Goal: Task Accomplishment & Management: Manage account settings

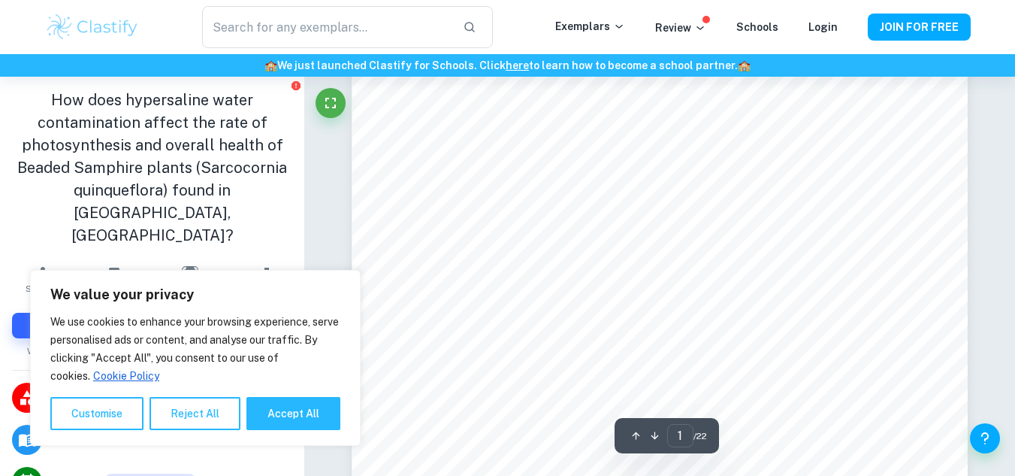
type input "2"
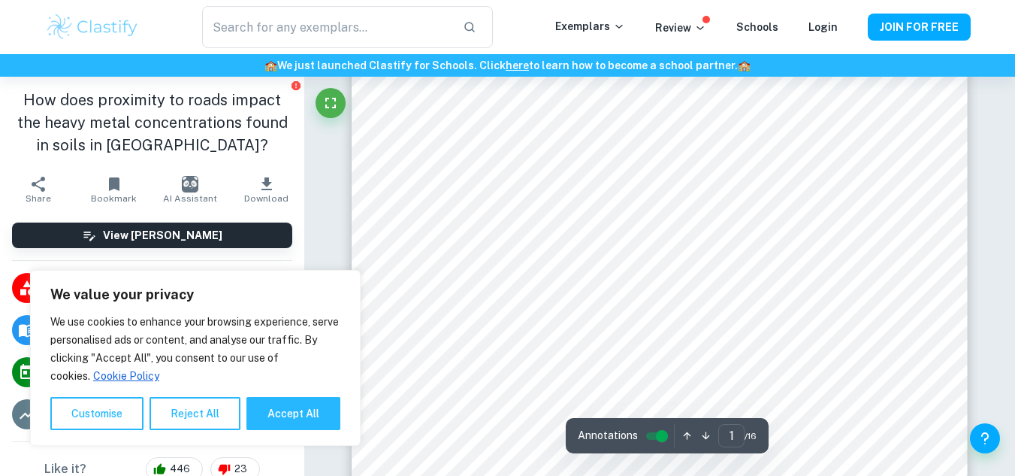
type input "2"
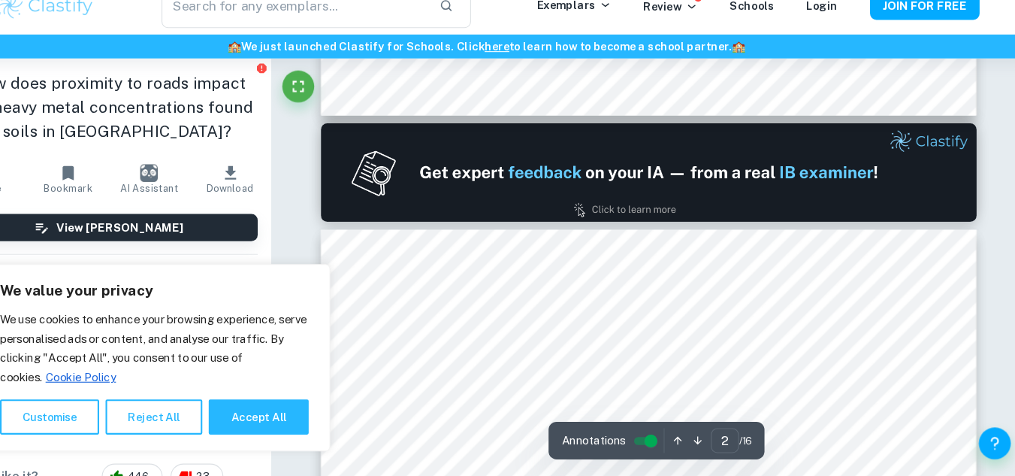
scroll to position [1190, 0]
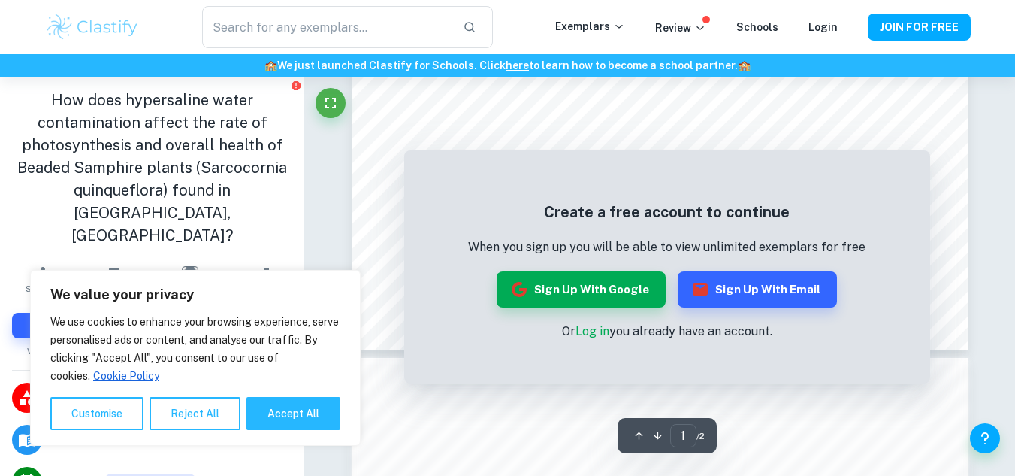
scroll to position [619, 0]
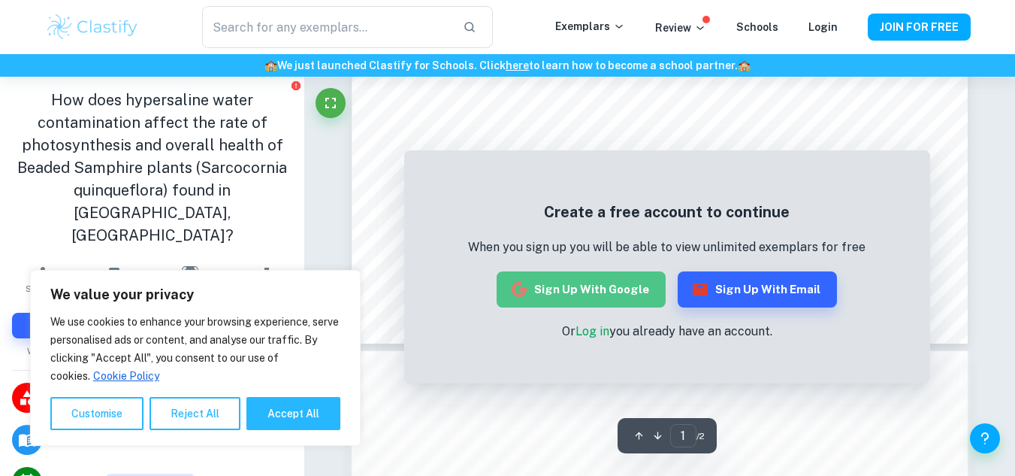
click at [599, 285] on button "Sign up with Google" at bounding box center [581, 289] width 169 height 36
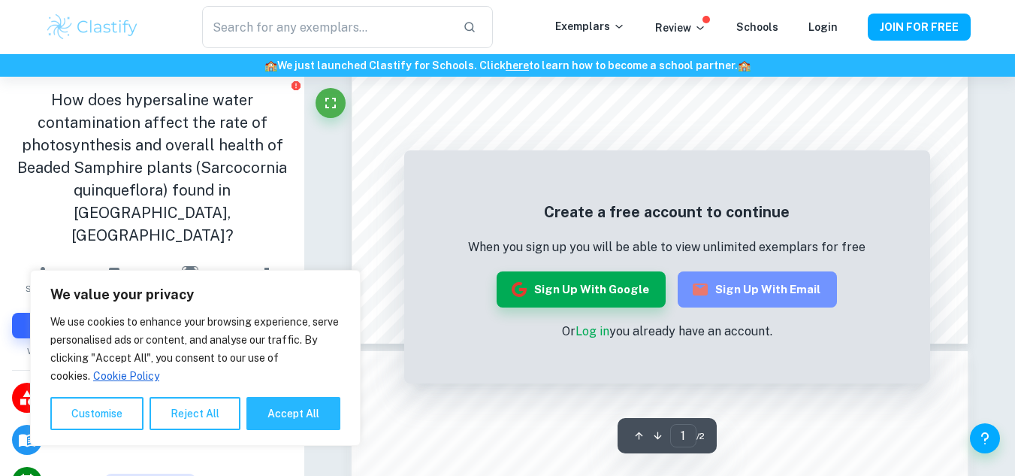
click at [769, 299] on button "Sign up with Email" at bounding box center [757, 289] width 159 height 36
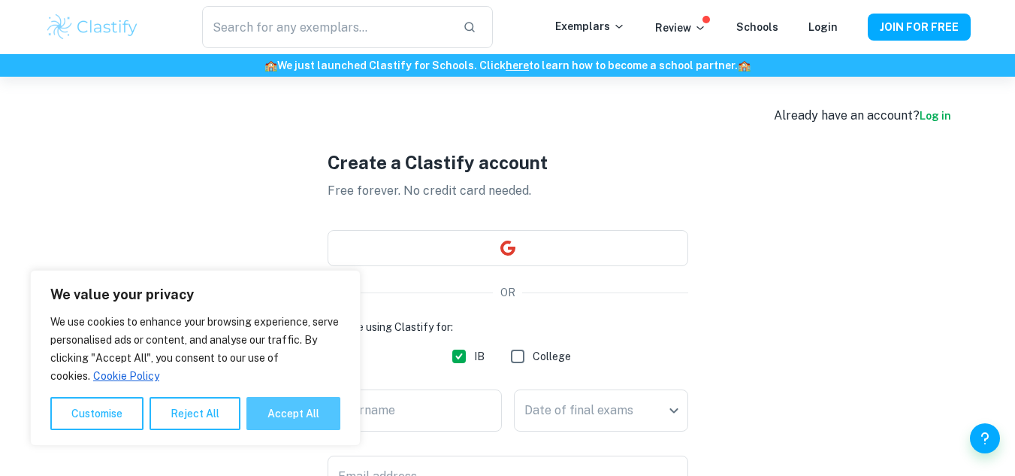
click at [291, 417] on button "Accept All" at bounding box center [293, 413] width 94 height 33
checkbox input "true"
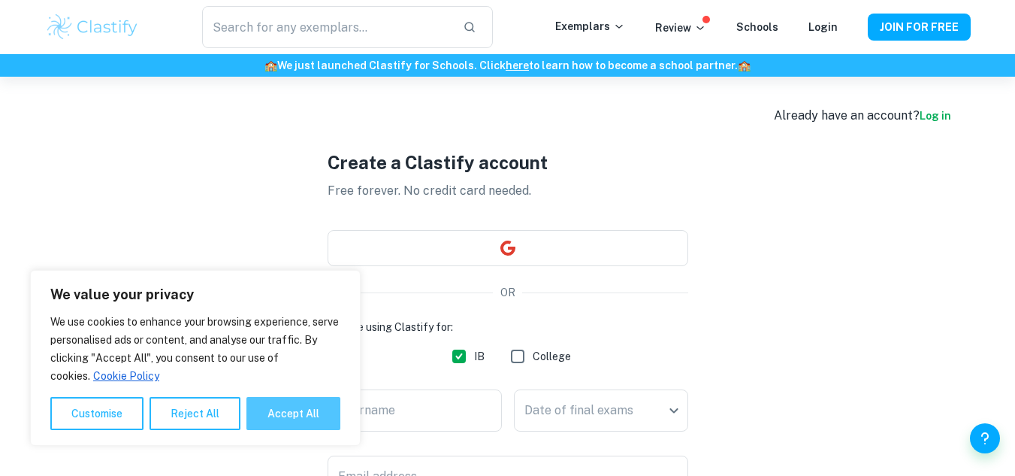
checkbox input "true"
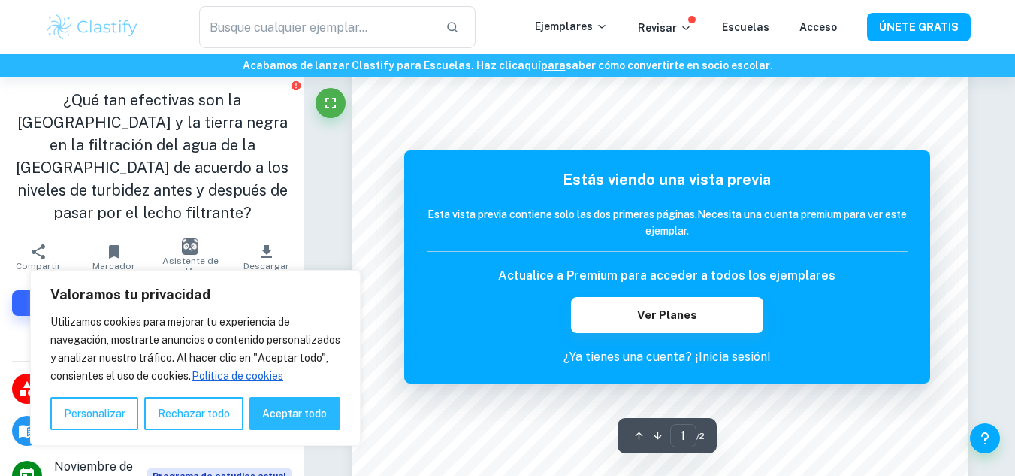
scroll to position [338, 0]
click at [302, 412] on font "Aceptar todo" at bounding box center [294, 413] width 65 height 12
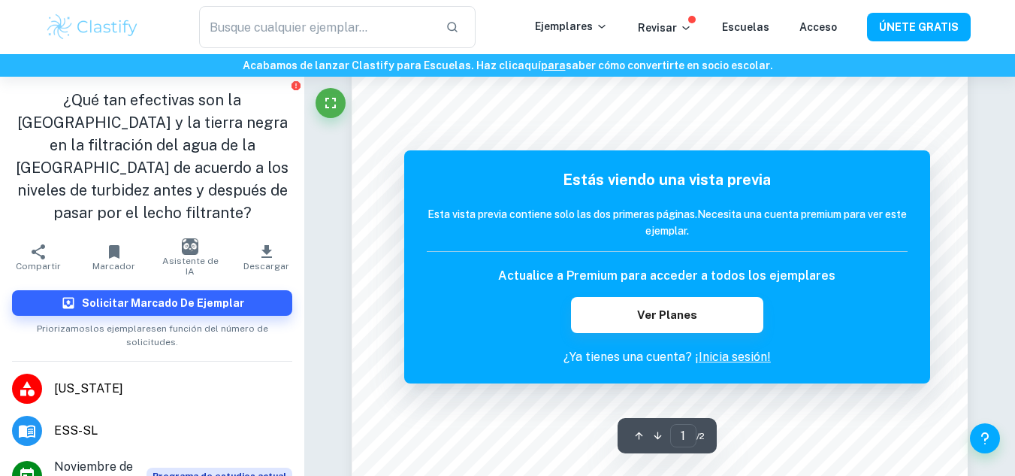
checkbox input "true"
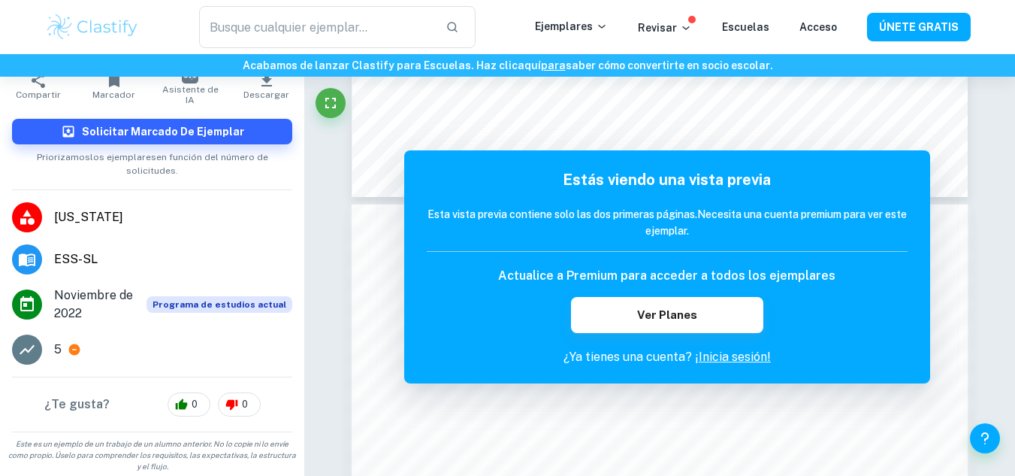
scroll to position [174, 0]
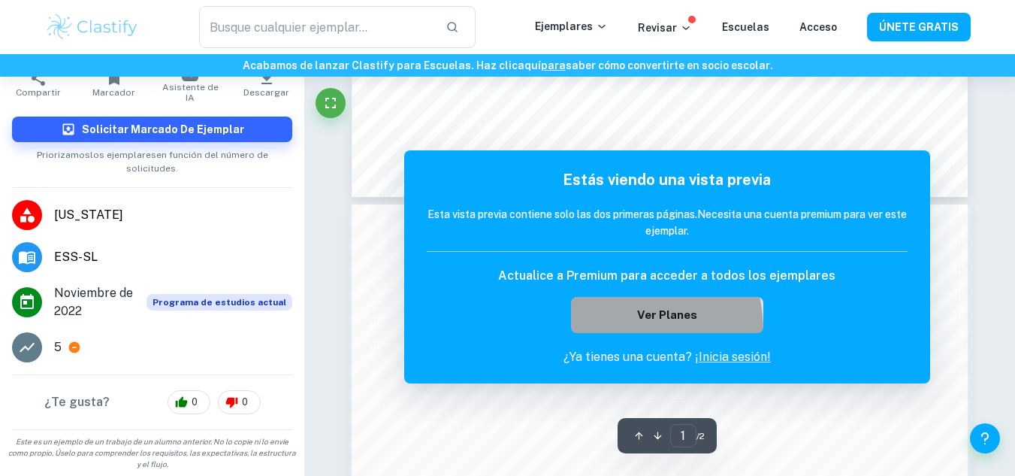
click at [590, 331] on button "Ver planes" at bounding box center [667, 315] width 192 height 36
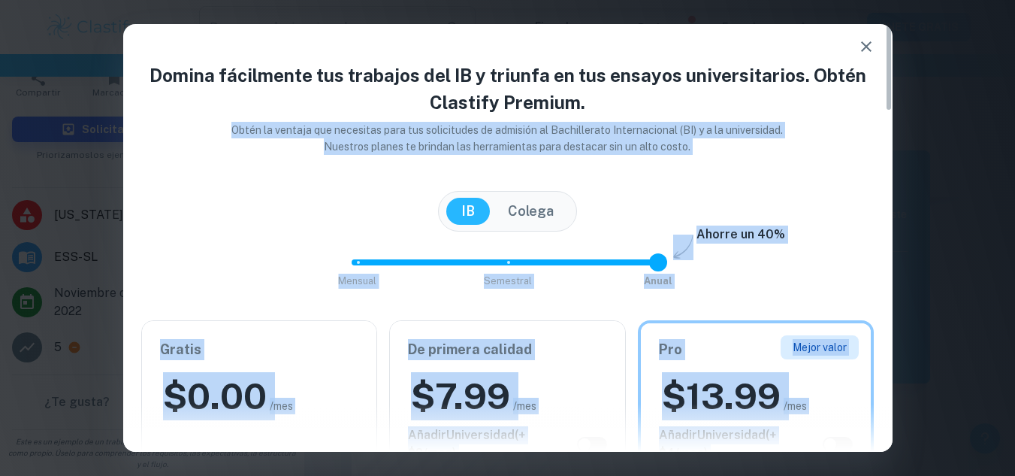
drag, startPoint x: 883, startPoint y: 89, endPoint x: 895, endPoint y: 88, distance: 12.1
click at [895, 88] on div "Domina fácilmente tus trabajos del IB y triunfa en tus ensayos universitarios. …" at bounding box center [507, 238] width 1015 height 476
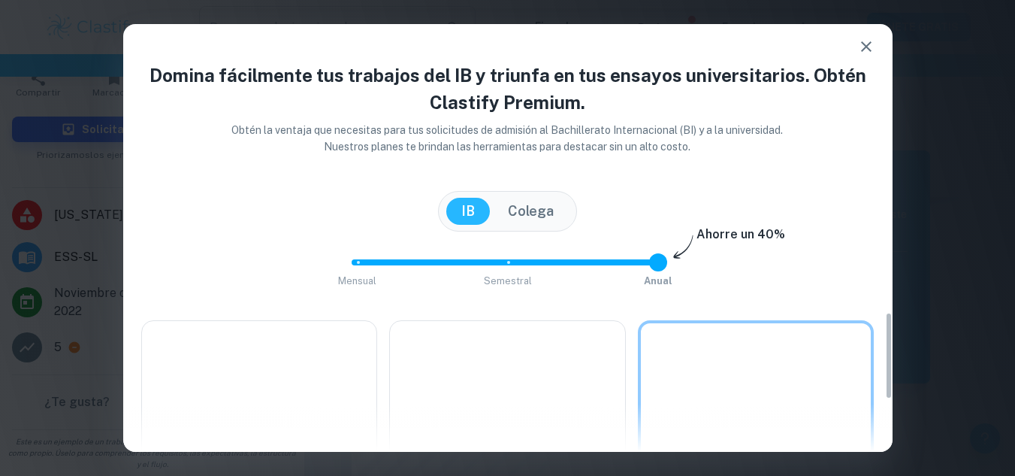
drag, startPoint x: 888, startPoint y: 81, endPoint x: 898, endPoint y: 367, distance: 285.7
click at [898, 367] on div "Domina fácilmente tus trabajos del IB y triunfa en tus ensayos universitarios. …" at bounding box center [507, 238] width 1015 height 476
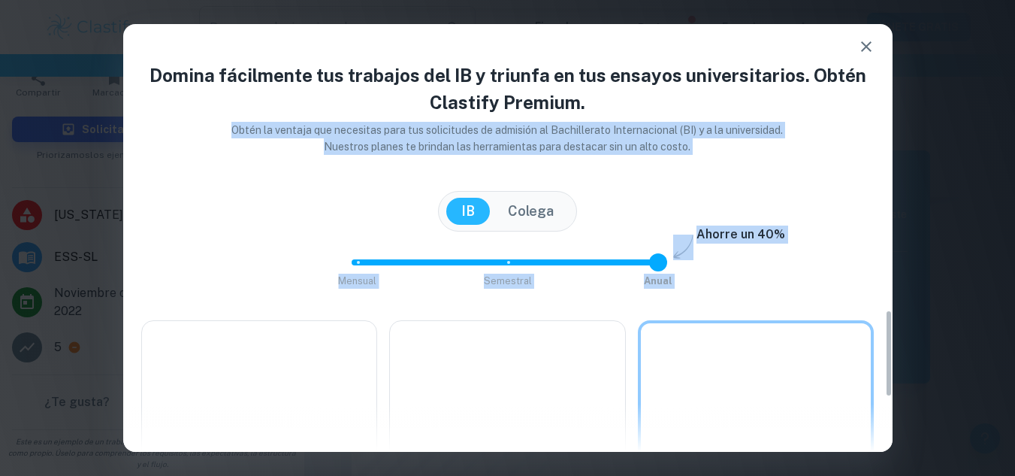
scroll to position [1397, 0]
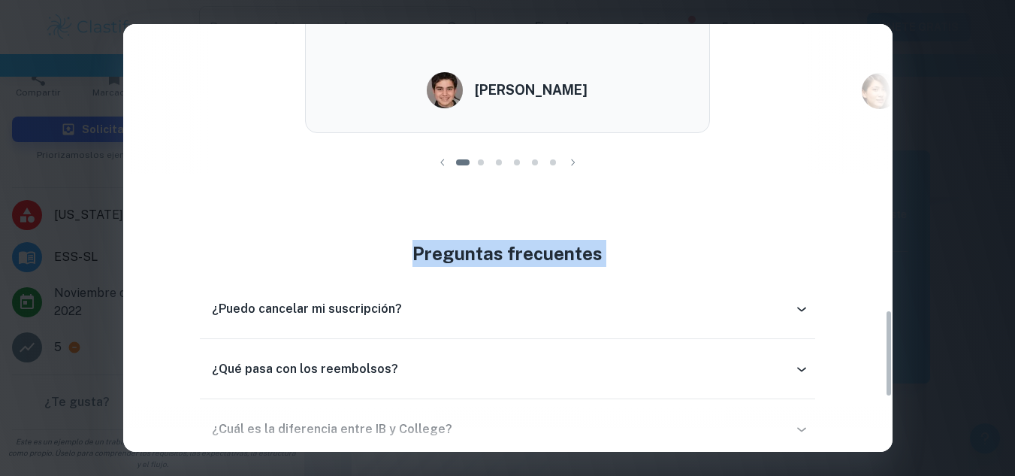
click at [923, 44] on div "Domina fácilmente tus trabajos del IB y triunfa en tus ensayos universitarios. …" at bounding box center [507, 238] width 1015 height 476
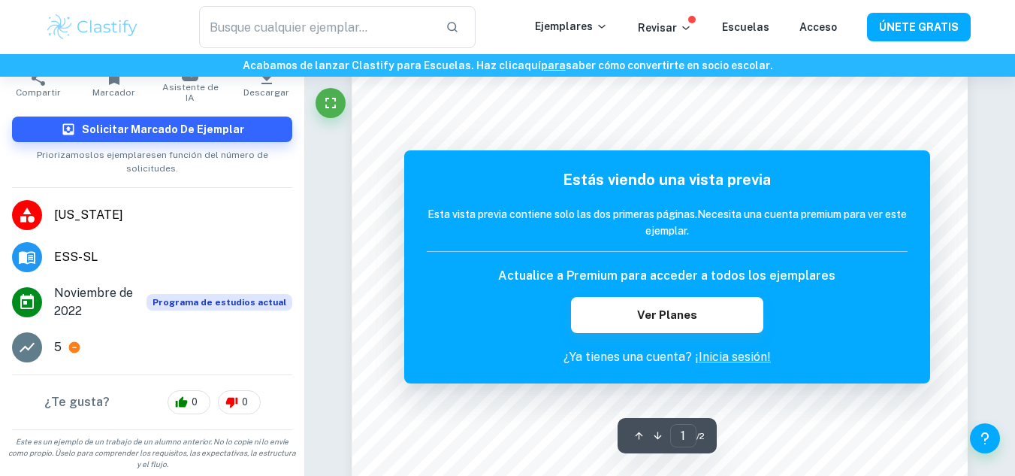
scroll to position [0, 0]
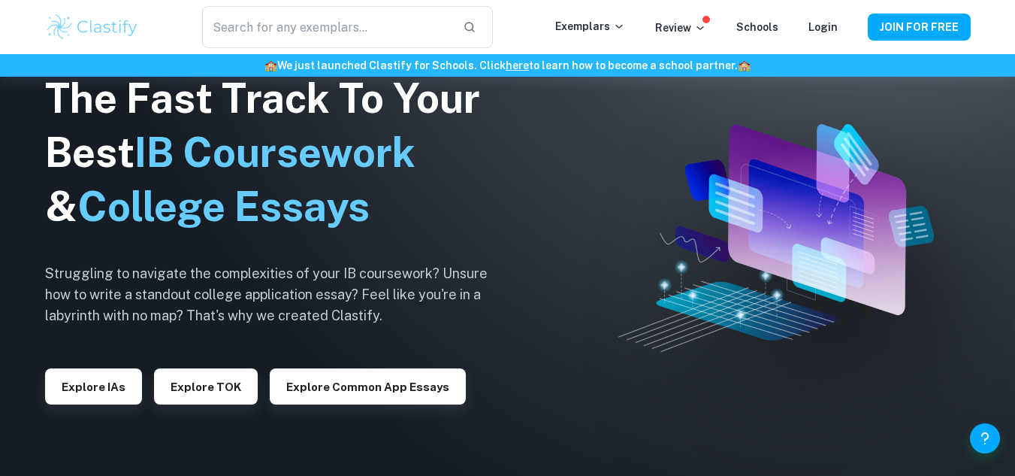
scroll to position [415, 0]
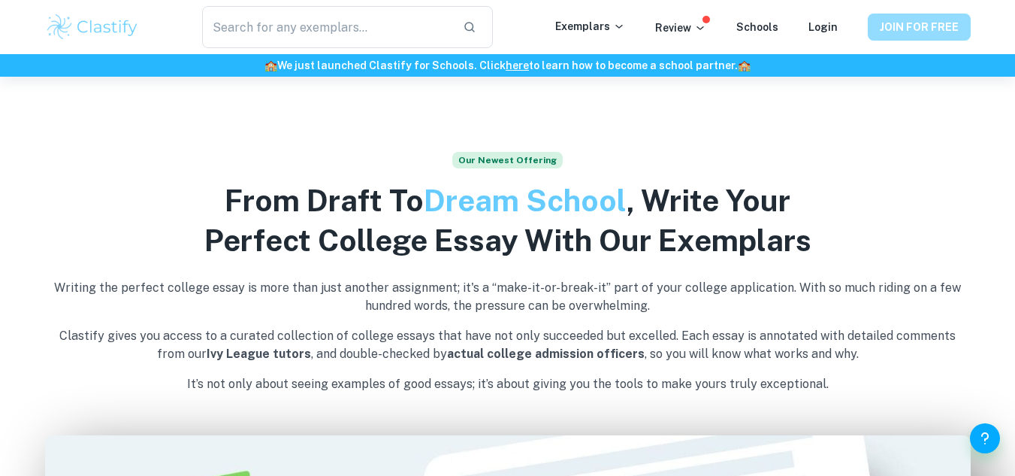
click at [913, 22] on button "JOIN FOR FREE" at bounding box center [919, 27] width 103 height 27
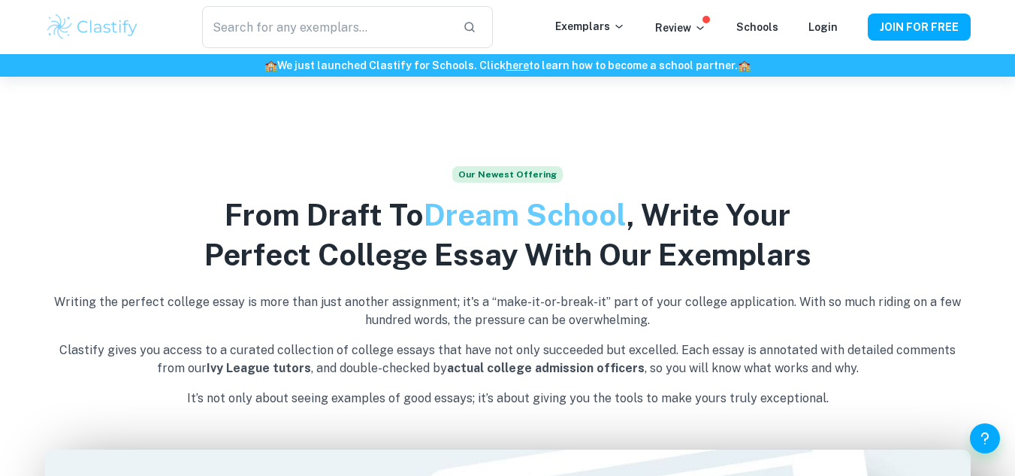
scroll to position [285, 0]
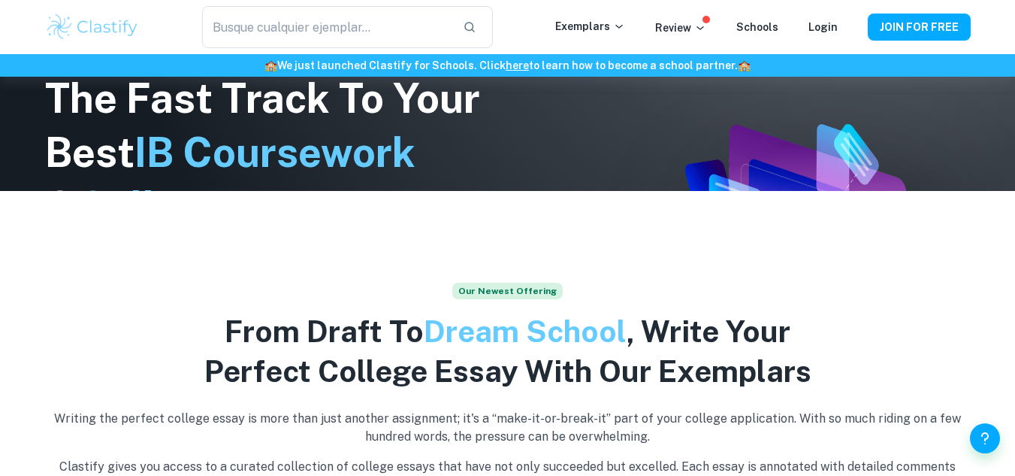
click at [850, 138] on img at bounding box center [776, 238] width 316 height 228
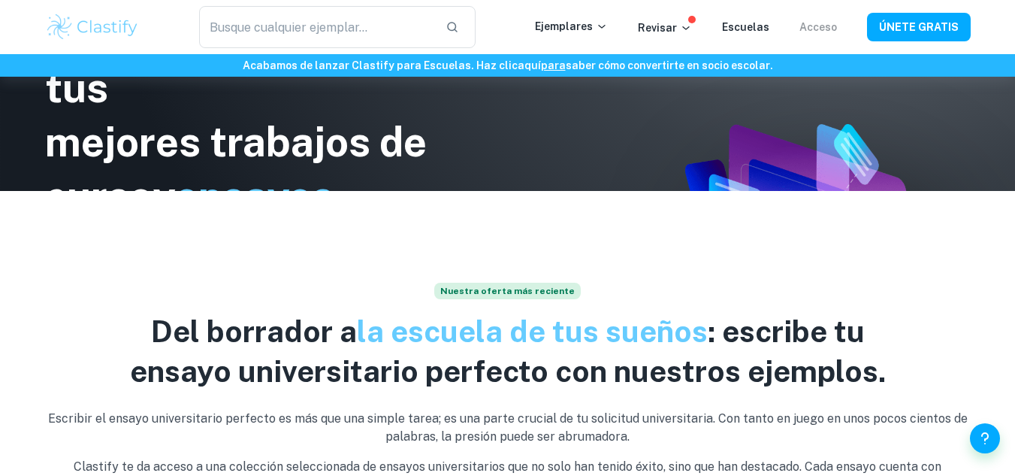
click at [824, 32] on font "Acceso" at bounding box center [818, 27] width 38 height 12
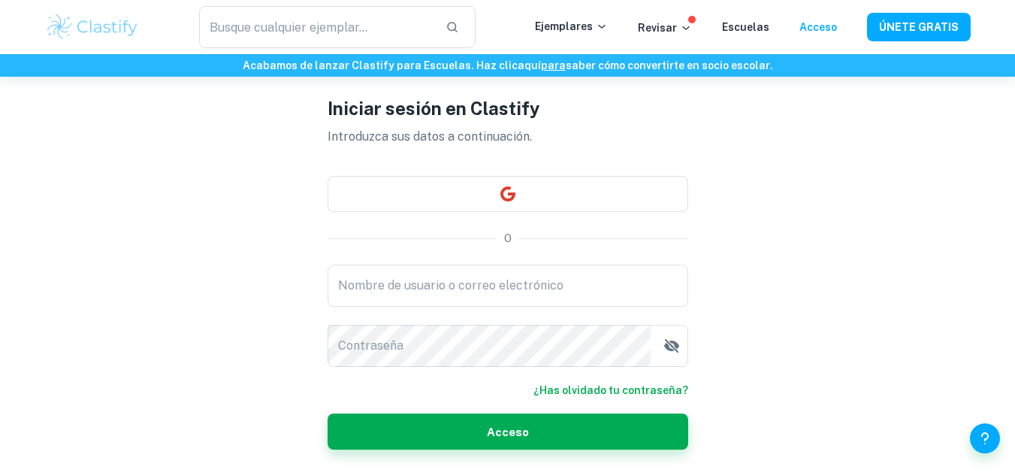
scroll to position [59, 0]
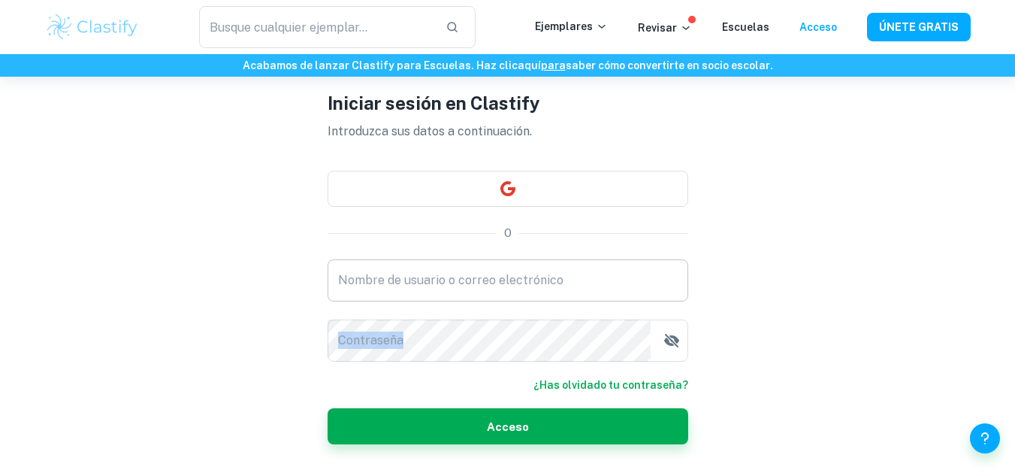
drag, startPoint x: 566, startPoint y: 311, endPoint x: 556, endPoint y: 267, distance: 44.7
click at [556, 267] on div "Nombre de usuario o correo electrónico Nombre de usuario o correo electrónico C…" at bounding box center [508, 310] width 361 height 102
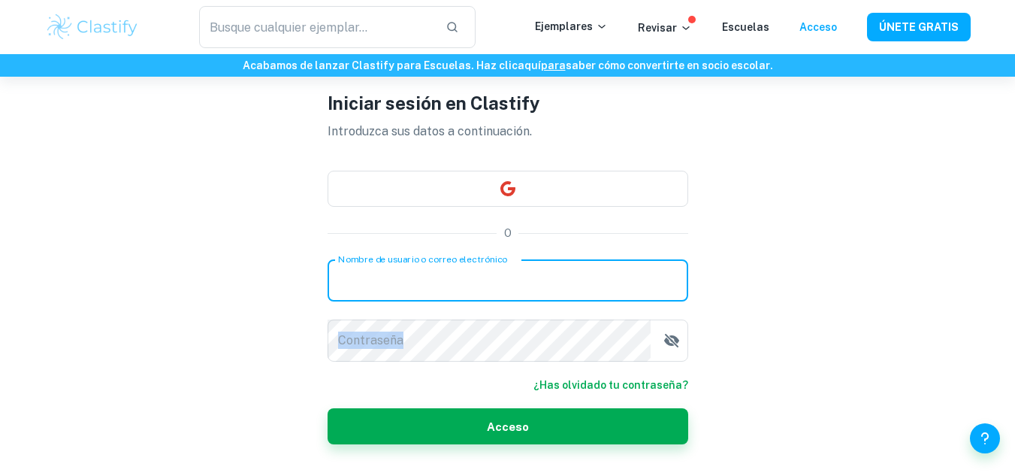
click at [556, 267] on input "Nombre de usuario o correo electrónico" at bounding box center [508, 280] width 361 height 42
type input "[EMAIL_ADDRESS][DOMAIN_NAME]"
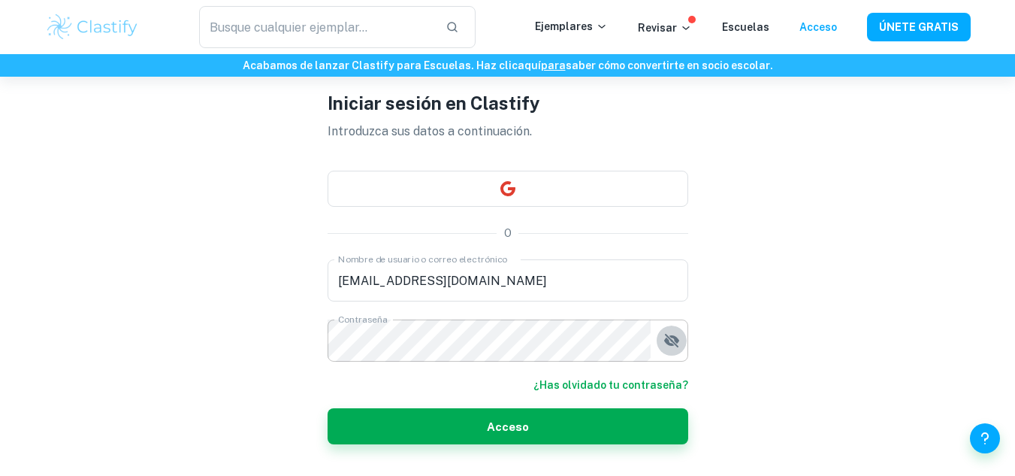
click at [670, 340] on icon "button" at bounding box center [670, 341] width 15 height 14
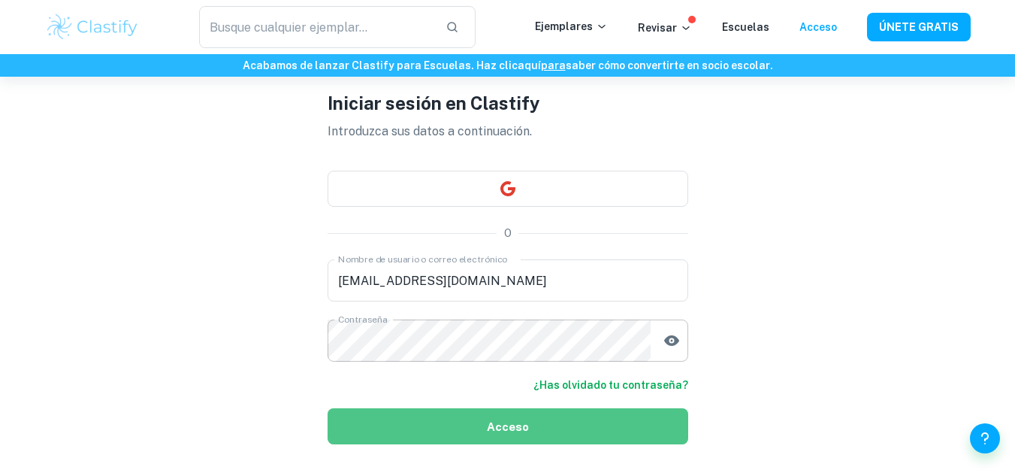
click at [578, 424] on button "Acceso" at bounding box center [508, 426] width 361 height 36
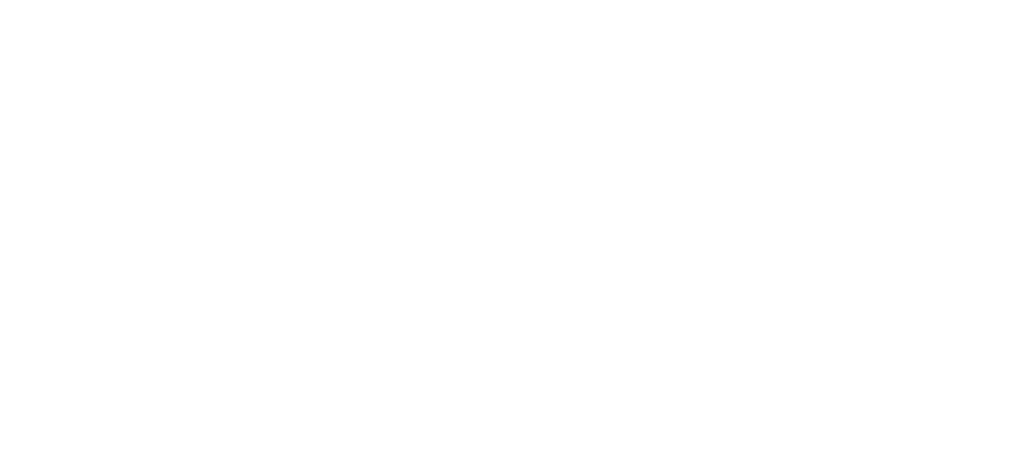
scroll to position [0, 0]
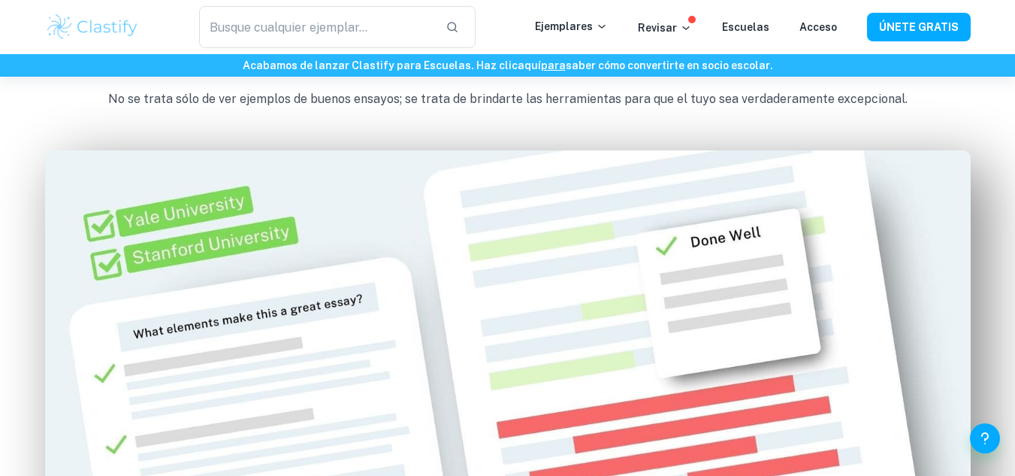
scroll to position [1116, 0]
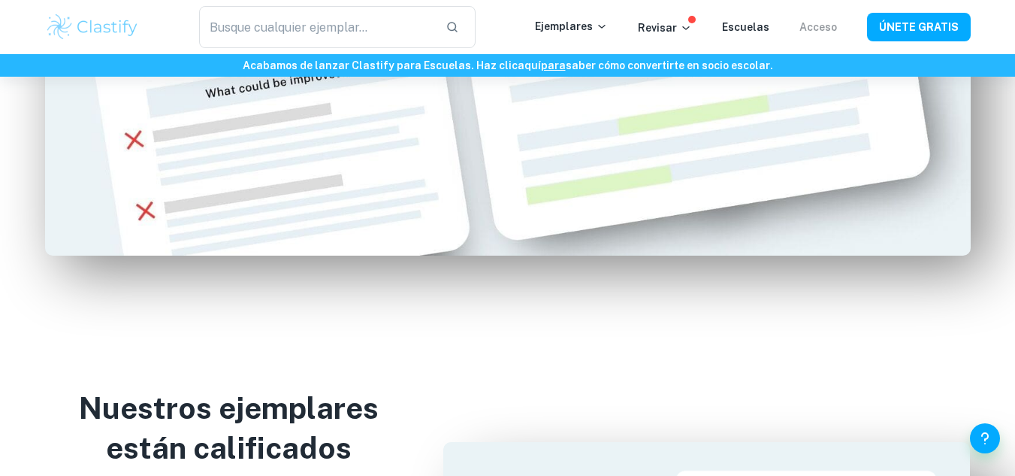
click at [811, 24] on font "Acceso" at bounding box center [818, 27] width 38 height 12
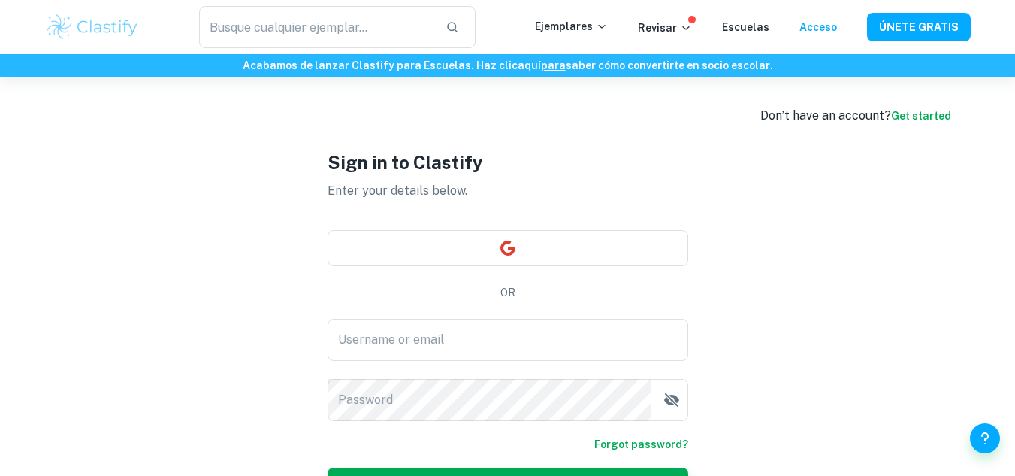
type input "[EMAIL_ADDRESS][DOMAIN_NAME]"
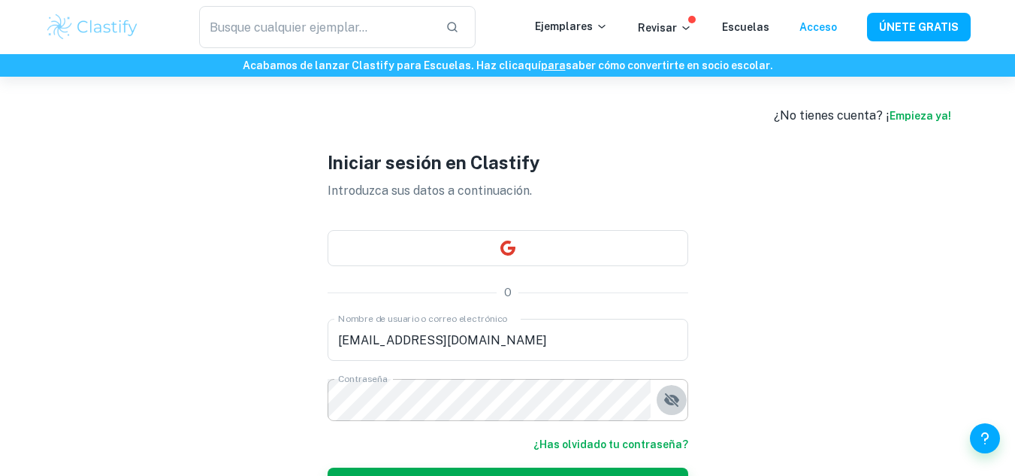
click at [660, 390] on button "button" at bounding box center [672, 400] width 30 height 30
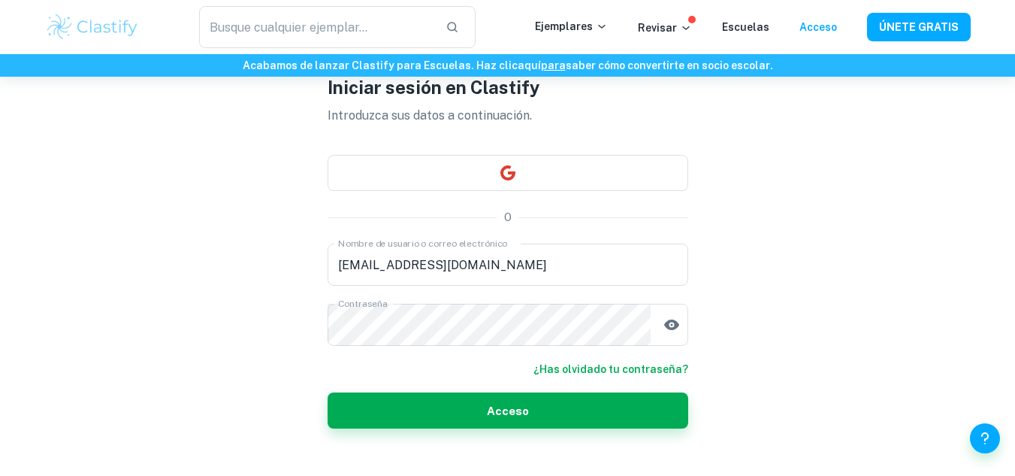
scroll to position [100, 0]
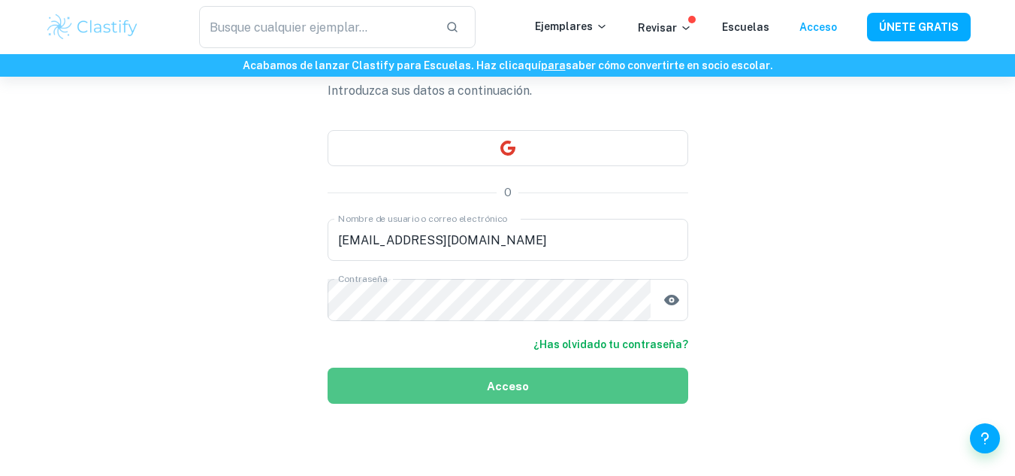
click at [658, 395] on button "Acceso" at bounding box center [508, 385] width 361 height 36
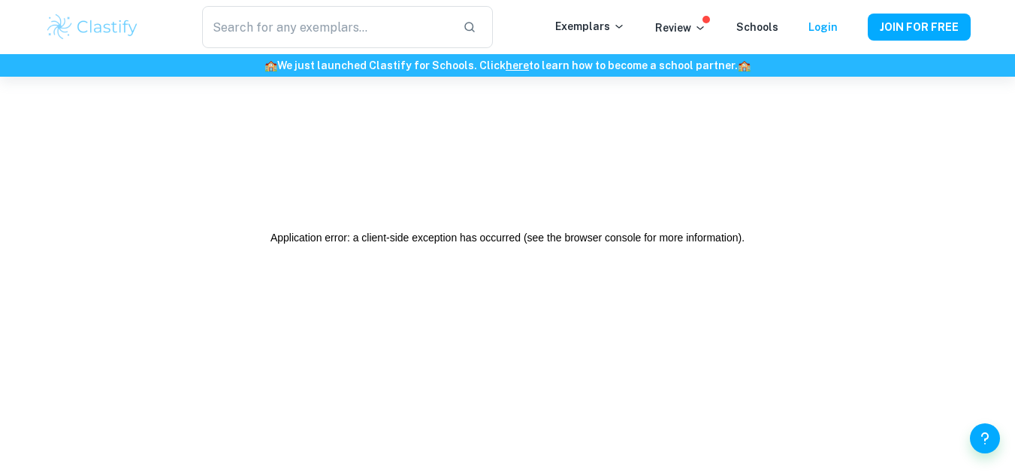
scroll to position [77, 0]
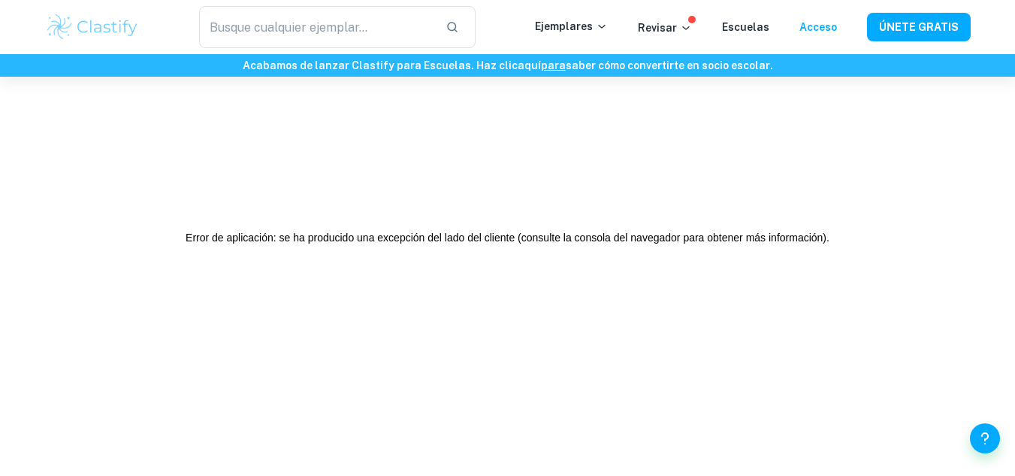
drag, startPoint x: 825, startPoint y: 243, endPoint x: 732, endPoint y: 239, distance: 93.3
click at [732, 239] on font "Error de aplicación: se ha producido una excepción del lado del cliente (consul…" at bounding box center [506, 237] width 641 height 12
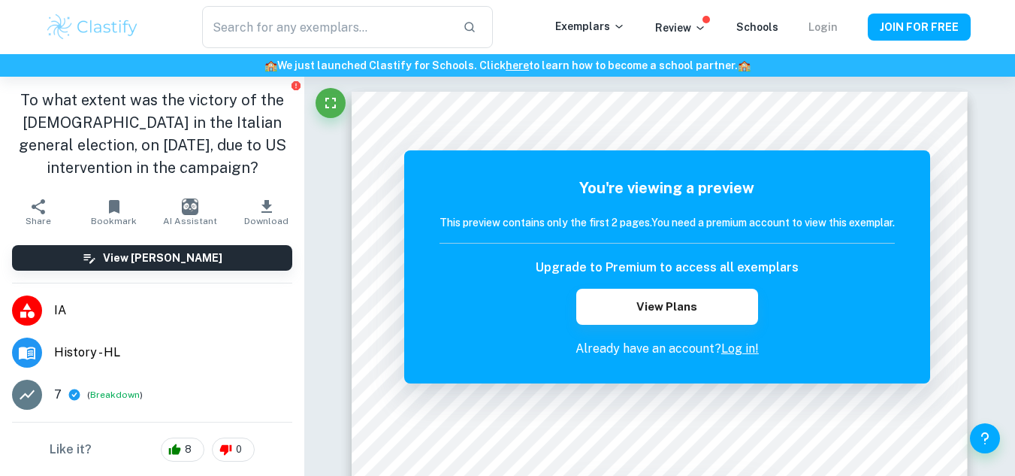
click at [819, 28] on link "Login" at bounding box center [822, 27] width 29 height 12
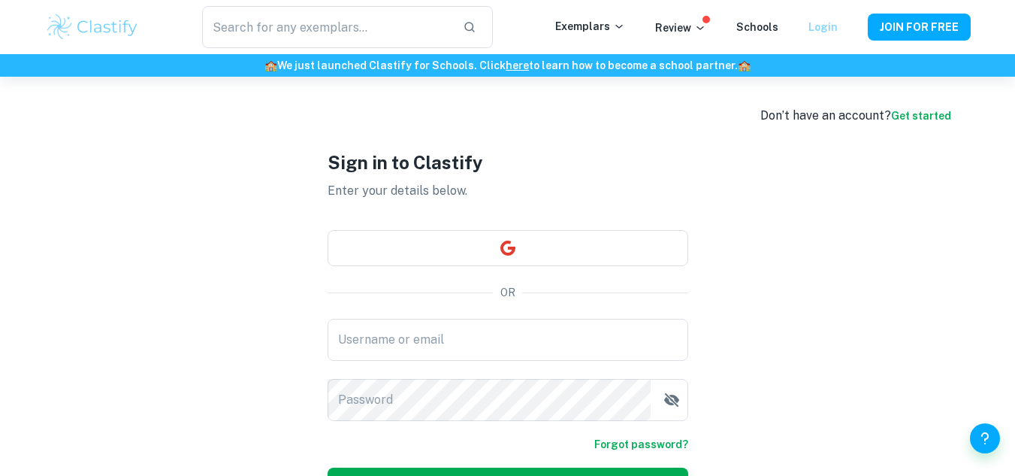
type input "[EMAIL_ADDRESS][DOMAIN_NAME]"
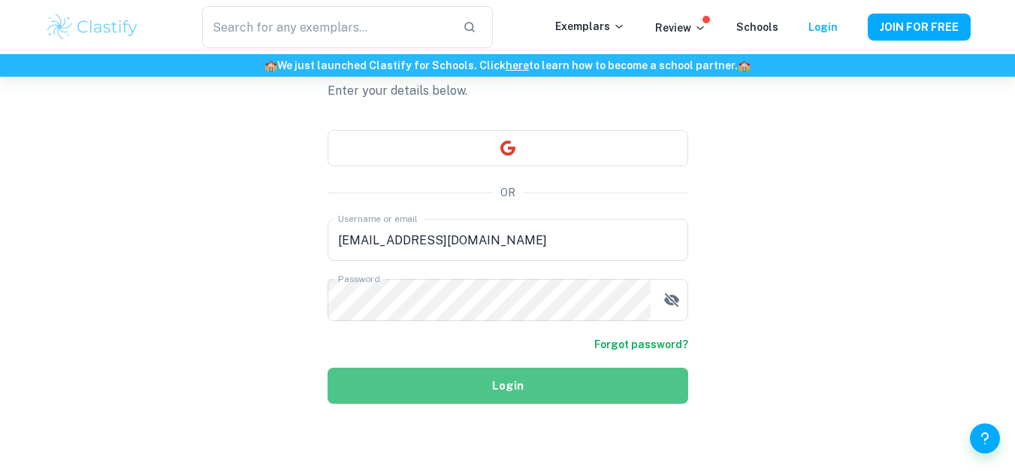
click at [421, 389] on button "Login" at bounding box center [508, 385] width 361 height 36
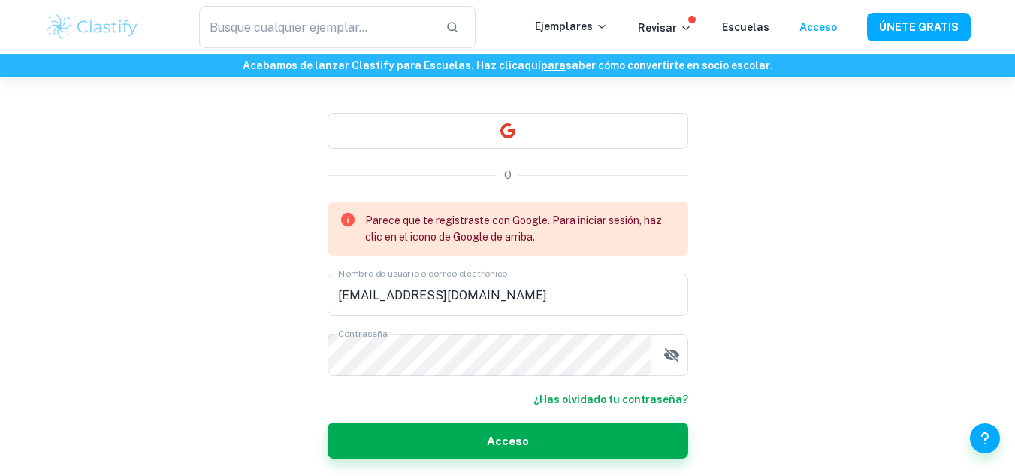
scroll to position [172, 0]
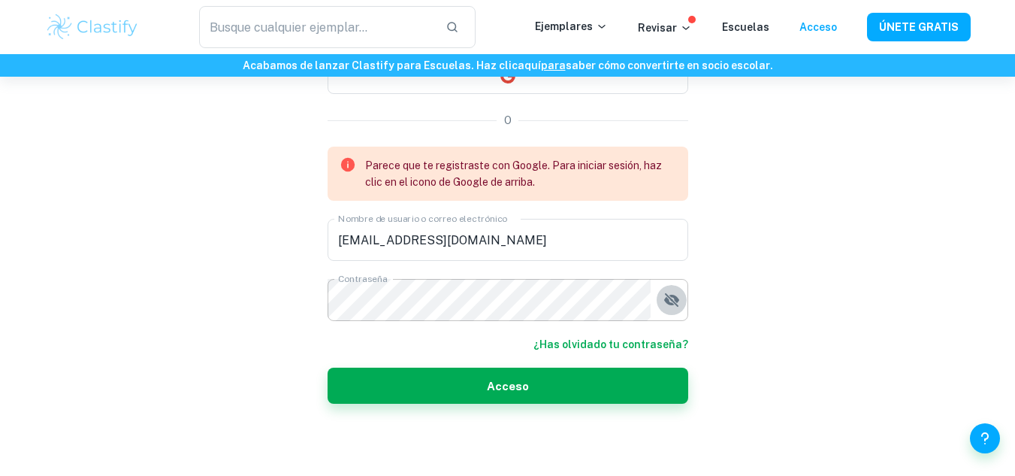
click at [678, 300] on icon "button" at bounding box center [670, 300] width 15 height 14
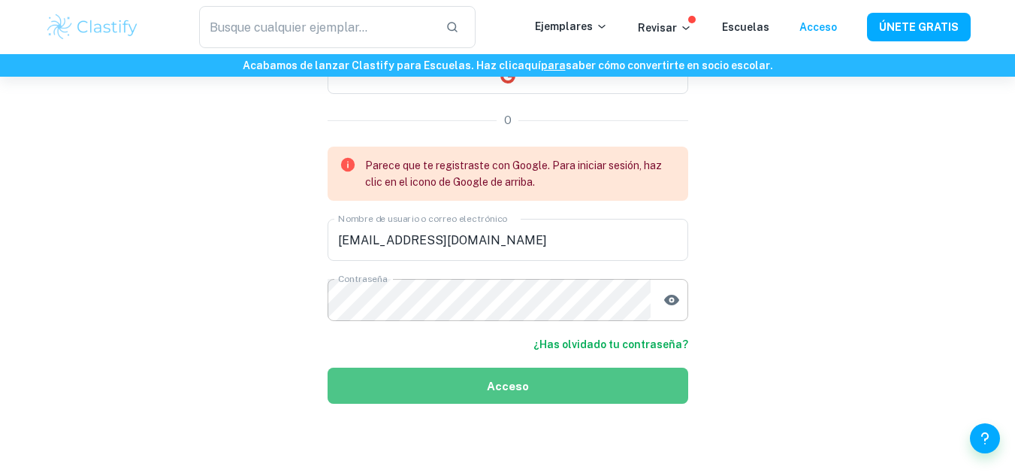
click at [530, 394] on button "Acceso" at bounding box center [508, 385] width 361 height 36
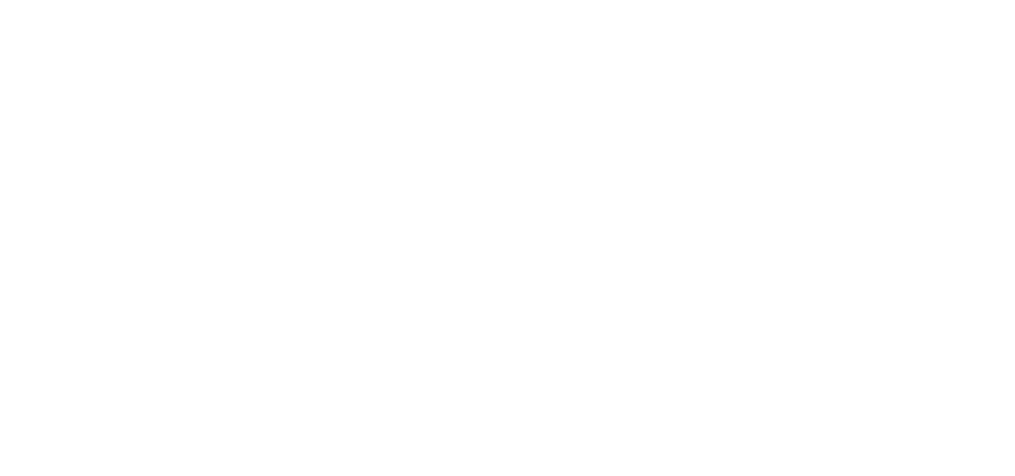
scroll to position [0, 0]
